Goal: Book appointment/travel/reservation

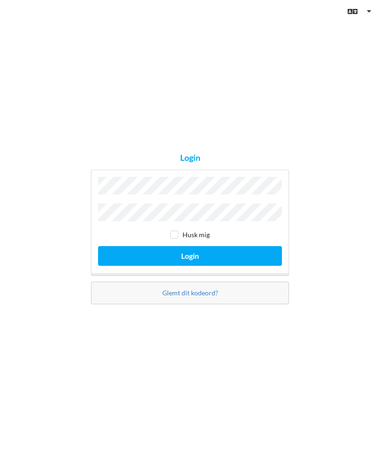
click at [190, 265] on button "Login" at bounding box center [190, 255] width 184 height 19
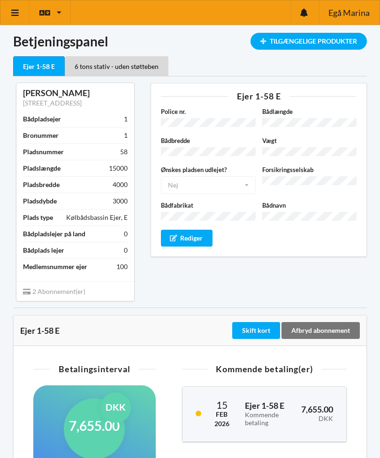
click at [10, 16] on icon at bounding box center [15, 12] width 10 height 8
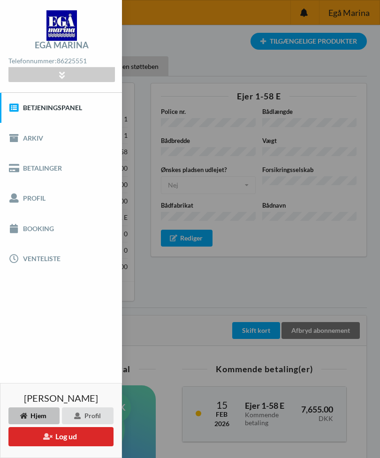
click at [29, 202] on link "Profil" at bounding box center [61, 198] width 122 height 30
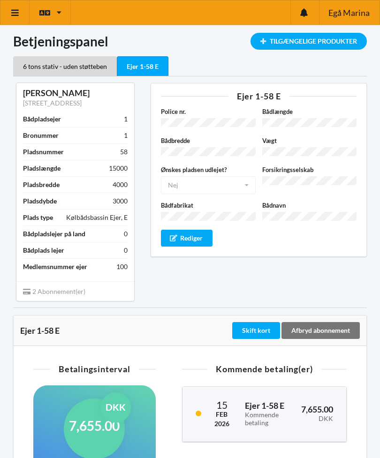
click at [8, 11] on link at bounding box center [14, 12] width 29 height 24
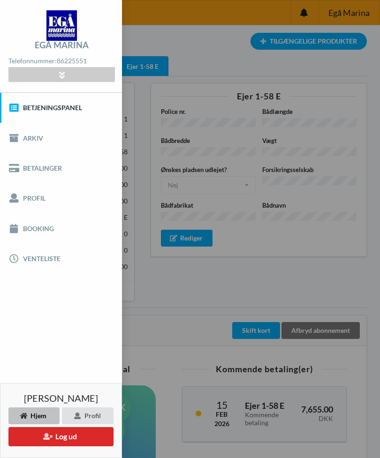
click at [30, 230] on link "Booking" at bounding box center [61, 228] width 122 height 30
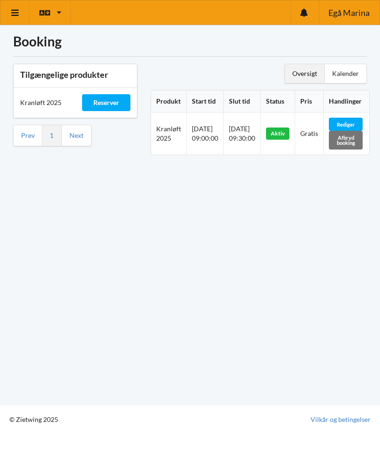
click at [356, 71] on div "Kalender" at bounding box center [346, 73] width 42 height 19
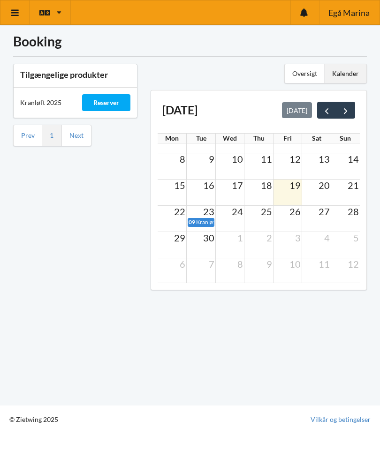
scroll to position [18, 0]
click at [348, 113] on span "next" at bounding box center [345, 111] width 10 height 10
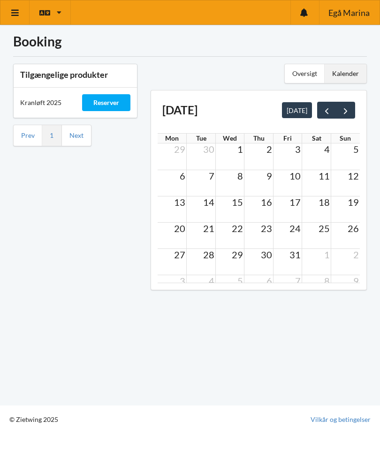
click at [173, 255] on td "27" at bounding box center [172, 255] width 29 height 12
click at [174, 232] on span "20" at bounding box center [179, 228] width 13 height 11
click at [109, 97] on div "Reserver" at bounding box center [106, 102] width 49 height 17
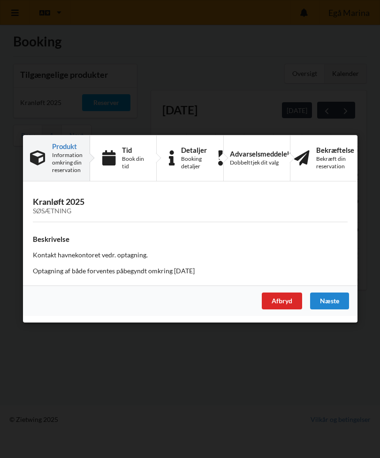
click at [274, 301] on div "Afbryd" at bounding box center [282, 301] width 40 height 17
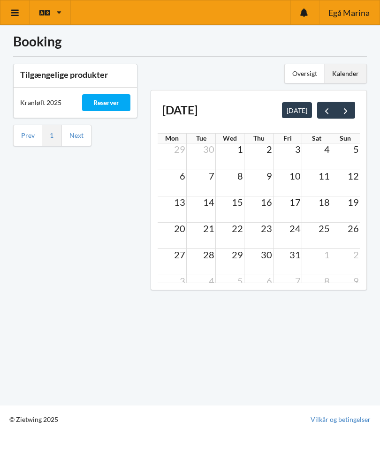
click at [8, 18] on link at bounding box center [14, 12] width 29 height 24
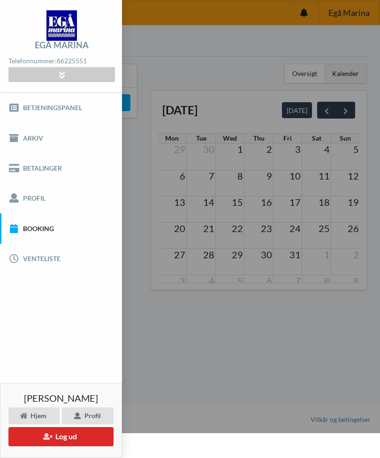
click at [29, 199] on link "Profil" at bounding box center [61, 198] width 122 height 30
